Goal: Task Accomplishment & Management: Manage account settings

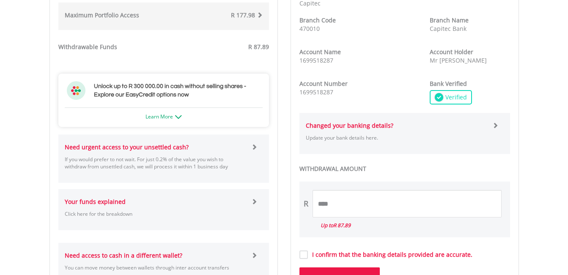
scroll to position [388, 0]
click at [336, 203] on input "****" at bounding box center [406, 202] width 189 height 27
type input "*"
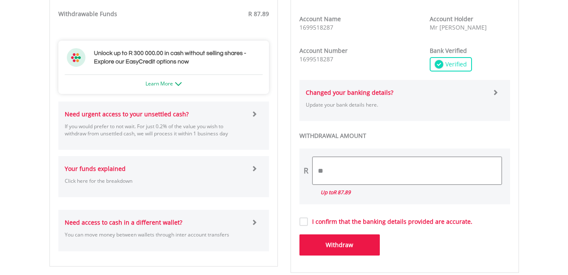
scroll to position [454, 0]
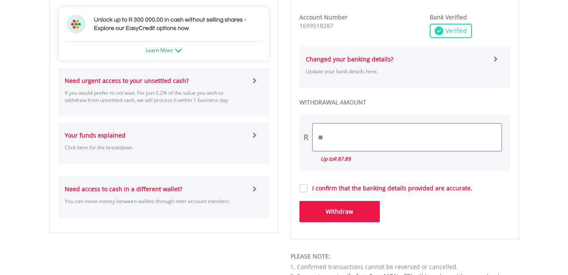
type input "**"
click at [322, 213] on button "Withdraw" at bounding box center [339, 211] width 80 height 21
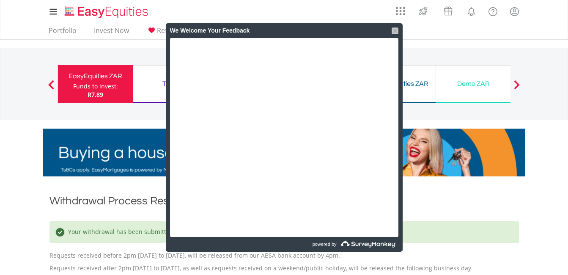
click at [393, 32] on div at bounding box center [394, 30] width 7 height 7
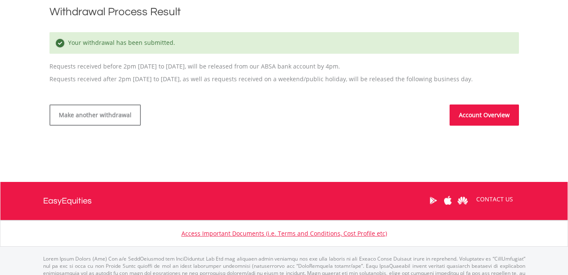
scroll to position [189, 0]
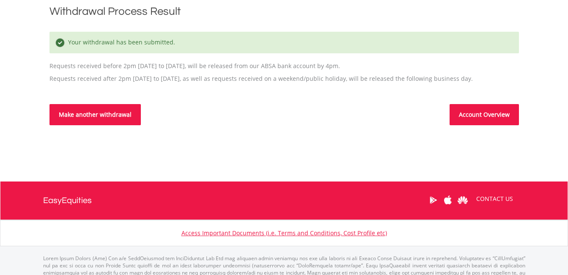
click at [115, 117] on link "Make another withdrawal" at bounding box center [94, 114] width 91 height 21
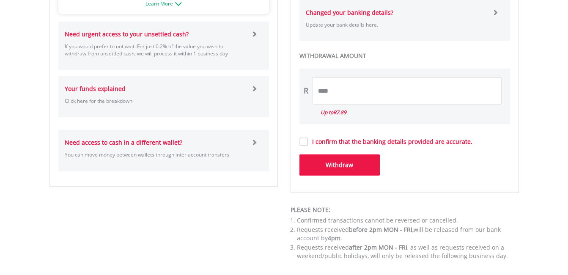
scroll to position [497, 0]
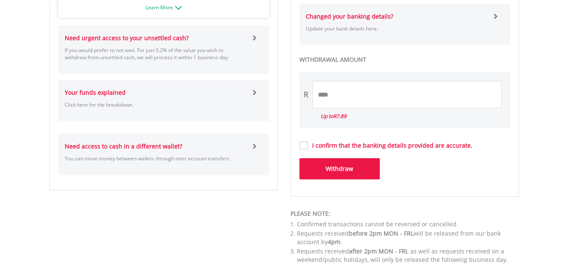
click at [233, 51] on p "If you would prefer to not wait. For just 0.2% of the value you wish to withdra…" at bounding box center [155, 53] width 180 height 14
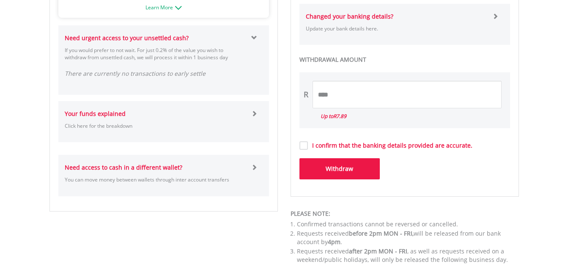
click at [240, 111] on div "Your funds explained Click here for the breakdown" at bounding box center [154, 121] width 193 height 24
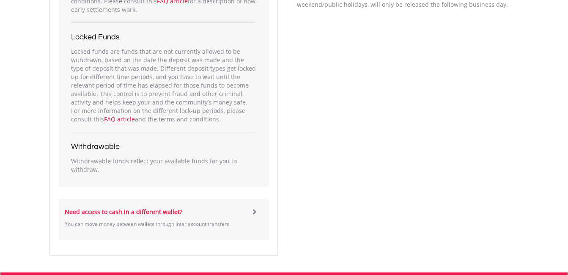
scroll to position [771, 0]
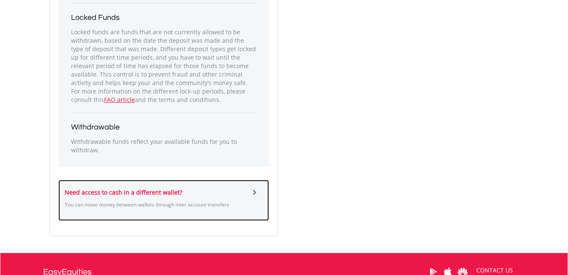
click at [202, 193] on div "Need access to cash in a different wallet? You can move money between wallets t…" at bounding box center [154, 200] width 193 height 24
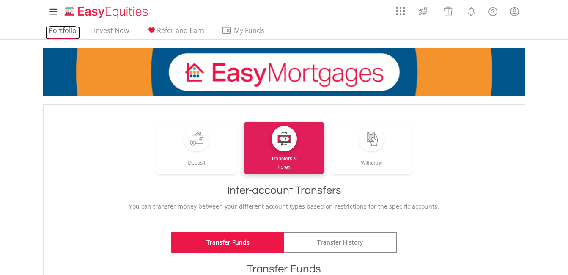
click at [71, 29] on link "Portfolio" at bounding box center [62, 32] width 35 height 13
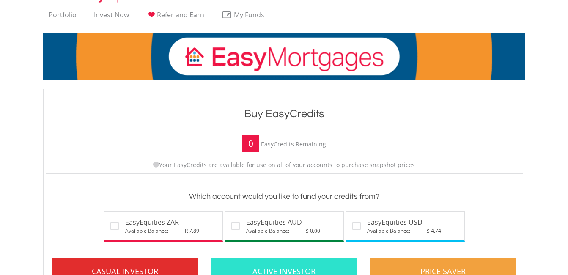
scroll to position [37, 0]
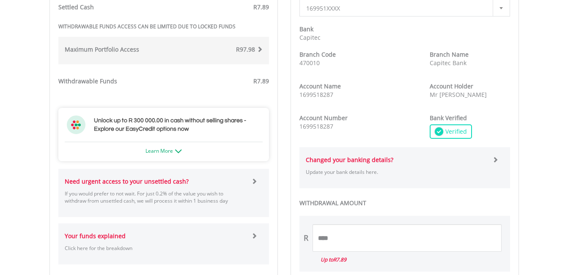
scroll to position [359, 0]
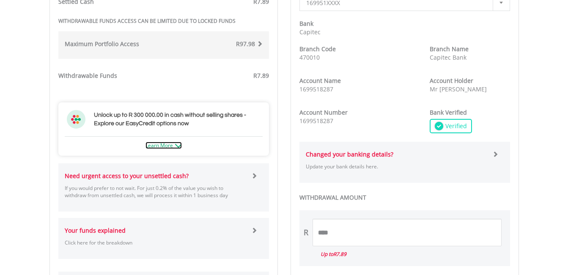
click at [174, 142] on link "Learn More" at bounding box center [163, 145] width 36 height 7
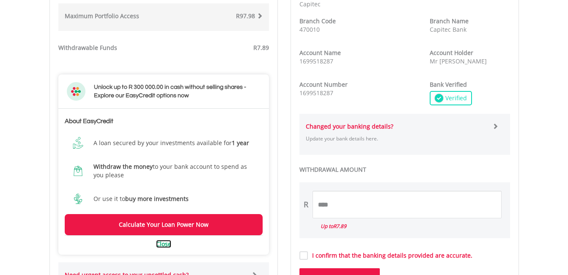
scroll to position [388, 0]
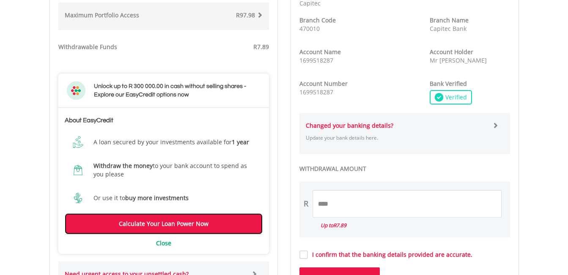
click at [159, 220] on link "Calculate Your Loan Power Now" at bounding box center [164, 223] width 198 height 21
